Goal: Task Accomplishment & Management: Manage account settings

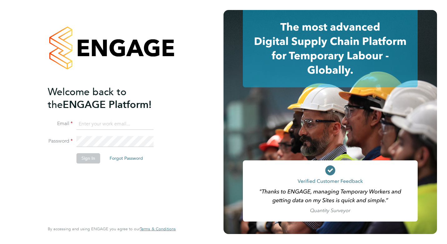
type input "amy.garcia@danielowen.co.uk"
click at [95, 160] on button "Sign In" at bounding box center [89, 158] width 24 height 10
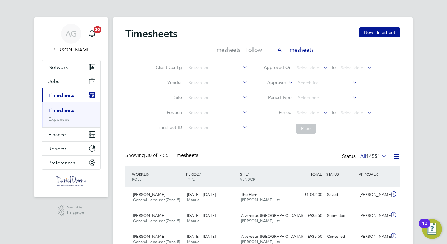
click at [57, 110] on link "Timesheets" at bounding box center [61, 110] width 26 height 6
click at [273, 79] on li "Approver" at bounding box center [318, 83] width 124 height 15
click at [273, 82] on label "Approver" at bounding box center [272, 83] width 28 height 6
click at [277, 88] on li "Worker" at bounding box center [271, 90] width 31 height 8
click at [322, 73] on li "Approved On Select date To Select date" at bounding box center [318, 68] width 124 height 15
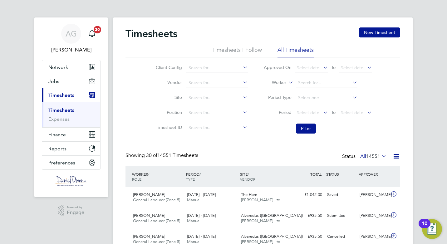
click at [310, 88] on li "Worker" at bounding box center [318, 83] width 124 height 15
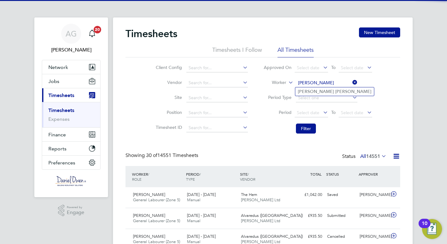
type input "[PERSON_NAME]"
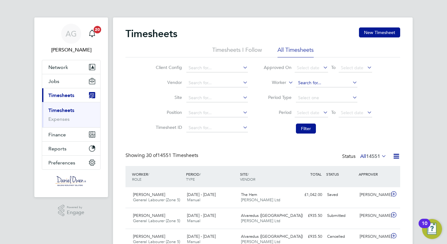
click at [308, 86] on input at bounding box center [327, 83] width 62 height 9
click at [336, 92] on b "[PERSON_NAME]" at bounding box center [354, 91] width 36 height 5
type input "[PERSON_NAME]"
click at [301, 129] on button "Filter" at bounding box center [306, 129] width 20 height 10
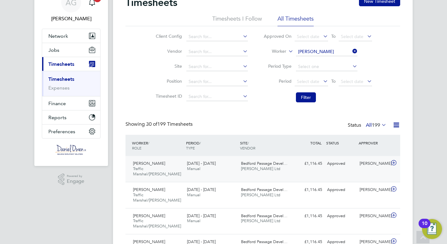
click at [187, 168] on div "[DATE] - [DATE] Manual" at bounding box center [212, 167] width 54 height 16
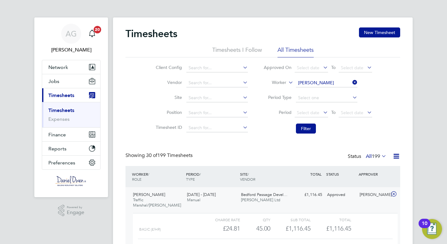
scroll to position [94, 0]
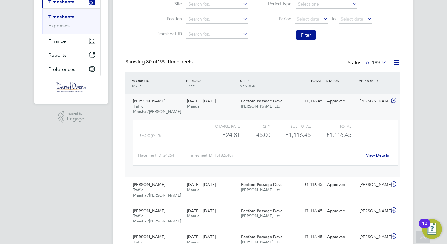
click at [227, 100] on div "[DATE] - [DATE] Manual" at bounding box center [212, 104] width 54 height 16
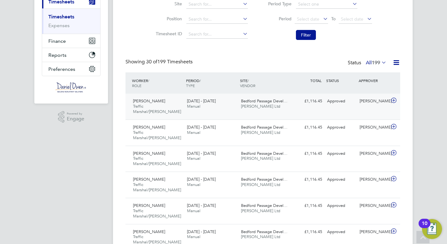
click at [227, 100] on div "[DATE] - [DATE] Manual" at bounding box center [212, 104] width 54 height 16
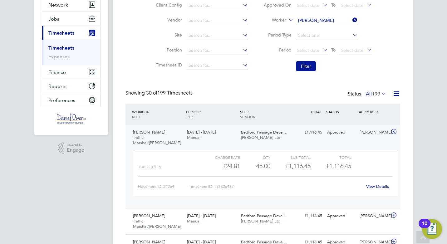
scroll to position [0, 0]
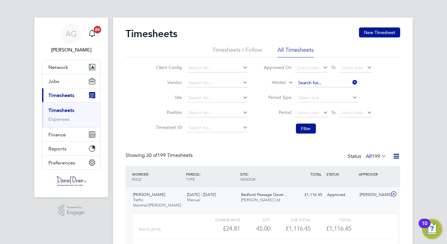
click at [317, 85] on input at bounding box center [327, 83] width 62 height 9
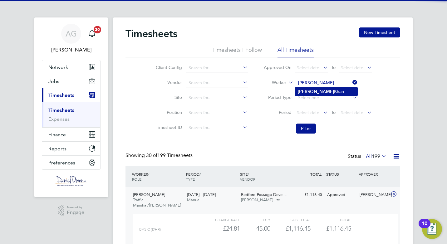
click at [318, 88] on li "[PERSON_NAME]" at bounding box center [327, 91] width 62 height 8
type input "[PERSON_NAME]"
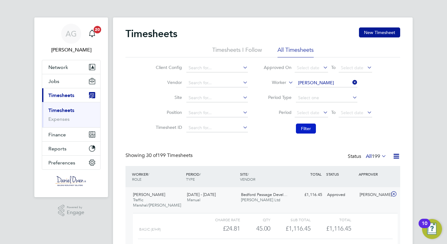
click at [302, 132] on button "Filter" at bounding box center [306, 129] width 20 height 10
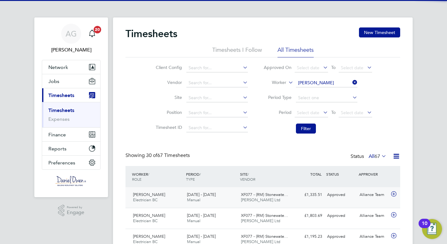
scroll to position [16, 54]
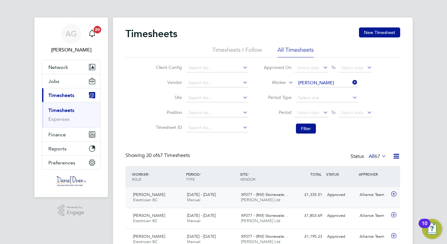
click at [202, 195] on span "[DATE] - [DATE]" at bounding box center [201, 194] width 29 height 5
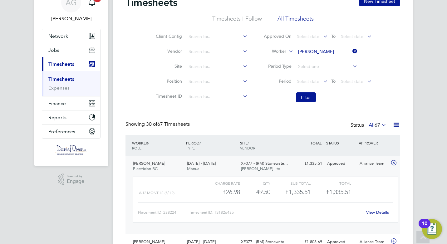
scroll to position [0, 0]
